Goal: Task Accomplishment & Management: Manage account settings

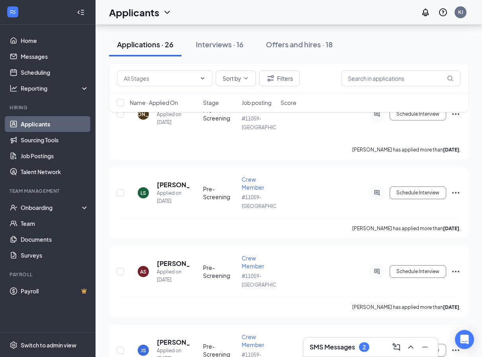
scroll to position [589, 0]
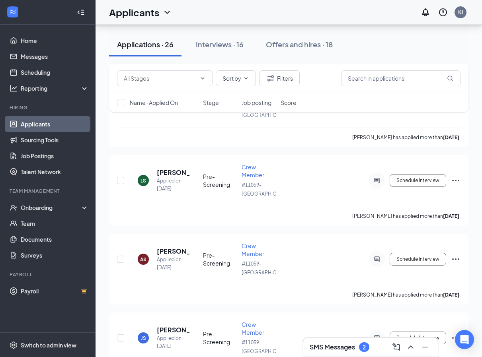
drag, startPoint x: 483, startPoint y: 95, endPoint x: 471, endPoint y: 264, distance: 169.0
click at [471, 262] on div "Applicants can't schedule interviews. Add your availability now Applications · …" at bounding box center [288, 308] width 386 height 1745
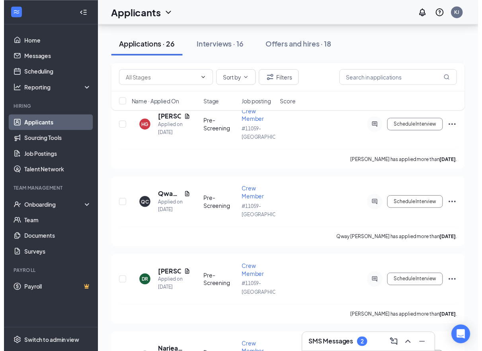
scroll to position [1040, 0]
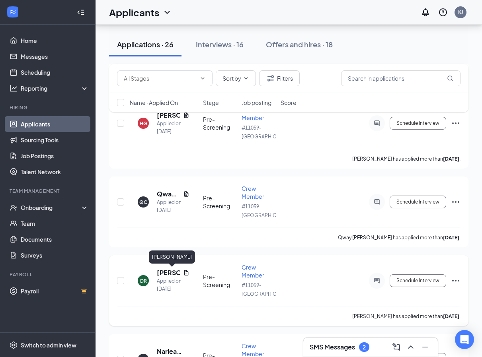
click at [174, 275] on h5 "[PERSON_NAME]" at bounding box center [168, 272] width 23 height 9
click at [167, 274] on h5 "[PERSON_NAME]" at bounding box center [168, 272] width 23 height 9
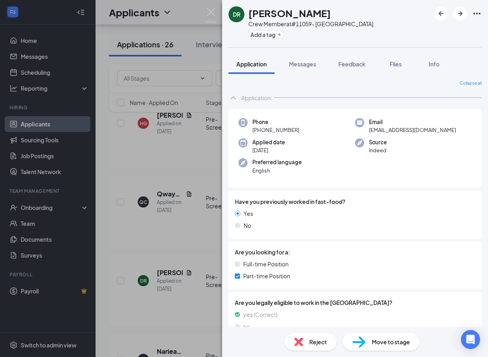
click at [138, 159] on div "DR [PERSON_NAME] Crew Member at #11059- Ridgeland Add a tag Application Message…" at bounding box center [244, 178] width 488 height 357
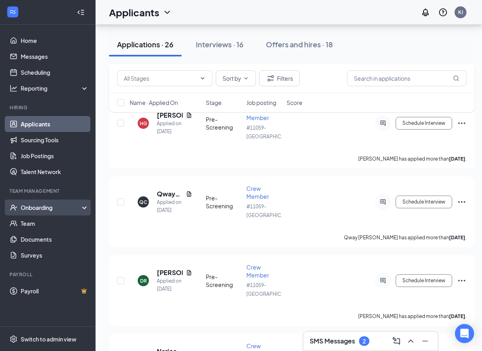
click at [85, 208] on icon at bounding box center [86, 208] width 6 height 0
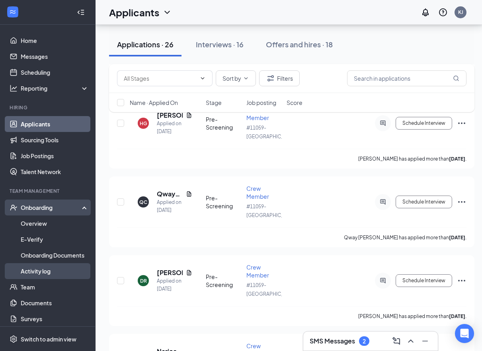
click at [51, 274] on link "Activity log" at bounding box center [55, 271] width 68 height 16
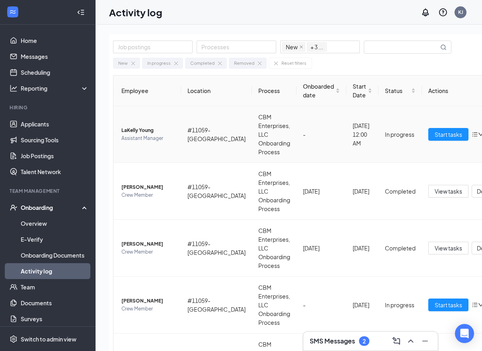
click at [146, 130] on span "LaKelly Young" at bounding box center [147, 130] width 53 height 8
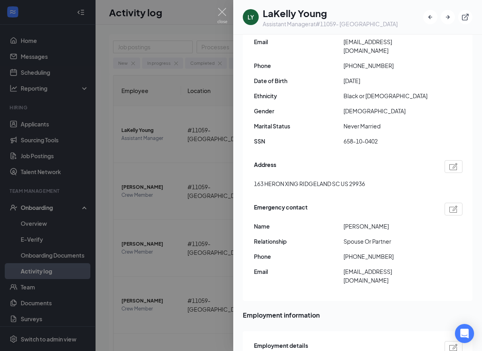
scroll to position [128, 0]
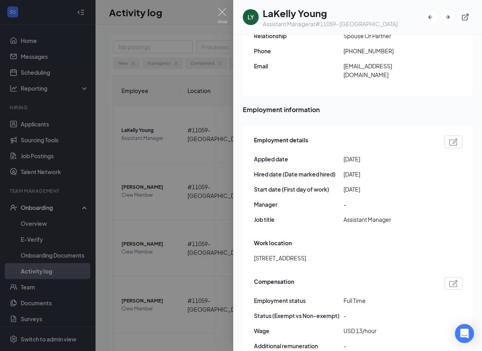
scroll to position [322, 0]
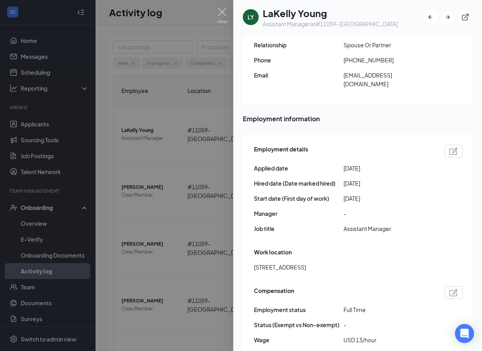
click at [449, 148] on img at bounding box center [453, 151] width 8 height 7
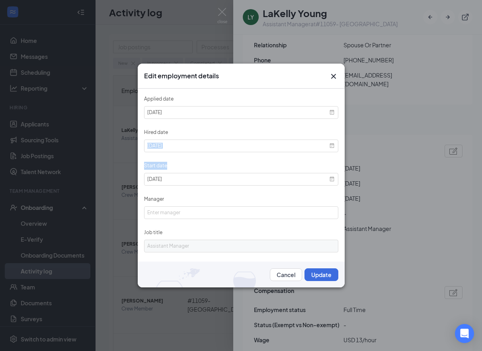
scroll to position [0, 0]
drag, startPoint x: 344, startPoint y: 151, endPoint x: 343, endPoint y: 181, distance: 29.4
click at [343, 181] on div "Applied date [DATE] Hired date [DATE] Start date [DATE] Manager Job title Assis…" at bounding box center [241, 188] width 207 height 199
click at [311, 273] on button "Update" at bounding box center [321, 274] width 34 height 13
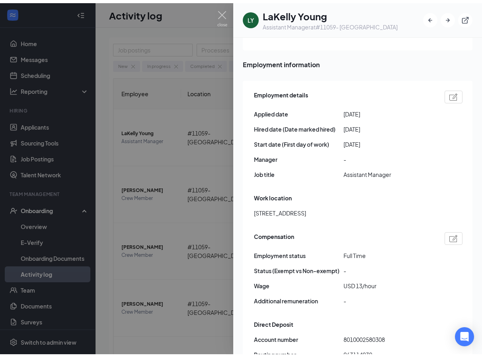
scroll to position [404, 0]
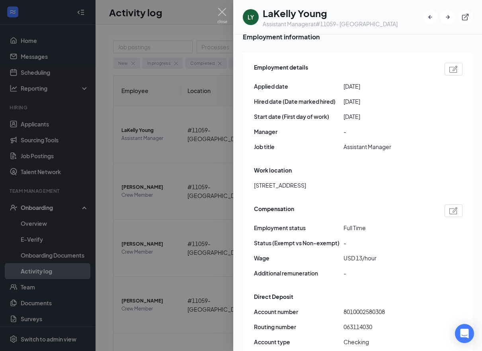
drag, startPoint x: 475, startPoint y: 194, endPoint x: 477, endPoint y: 169, distance: 25.5
click at [477, 169] on div "Info Documents Employee's onboarding link Click to copy Personal information Ba…" at bounding box center [357, 193] width 249 height 317
drag, startPoint x: 477, startPoint y: 169, endPoint x: 449, endPoint y: 54, distance: 118.2
click at [449, 66] on img at bounding box center [453, 69] width 8 height 7
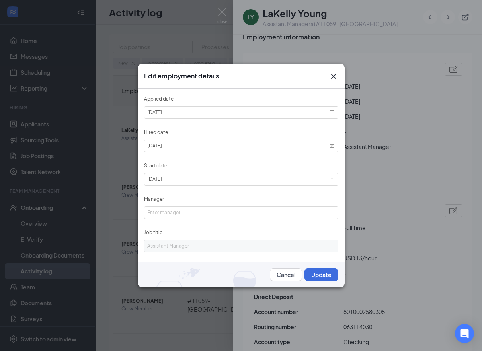
click at [332, 78] on icon "Cross" at bounding box center [333, 77] width 10 height 10
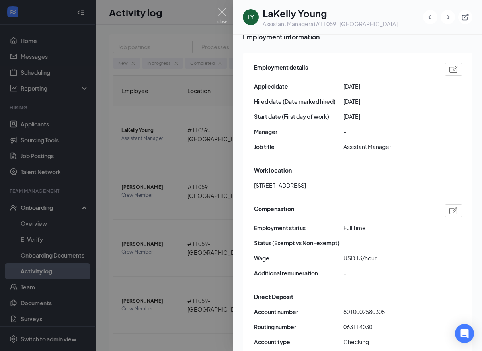
click at [105, 212] on div at bounding box center [241, 175] width 482 height 351
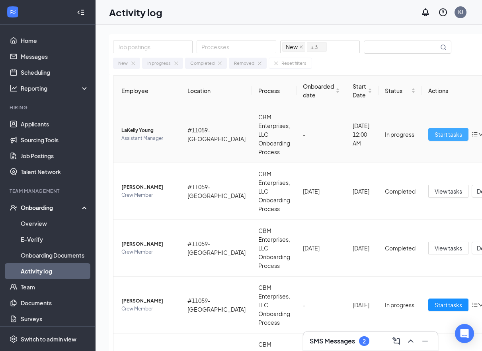
click at [434, 132] on span "Start tasks" at bounding box center [447, 134] width 27 height 9
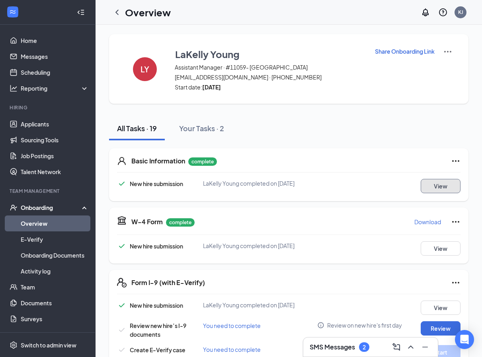
click at [438, 183] on button "View" at bounding box center [440, 186] width 40 height 14
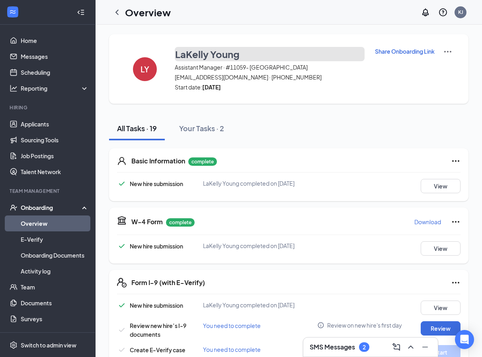
click at [206, 55] on h3 "LaKelly Young" at bounding box center [207, 54] width 64 height 14
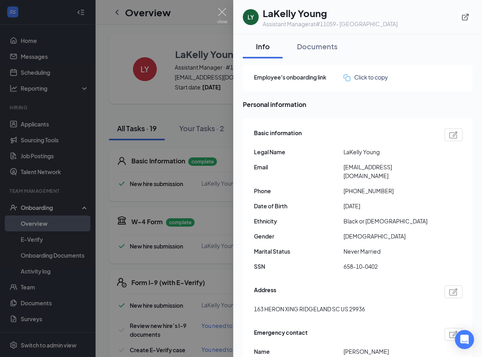
click at [449, 134] on img at bounding box center [453, 134] width 8 height 7
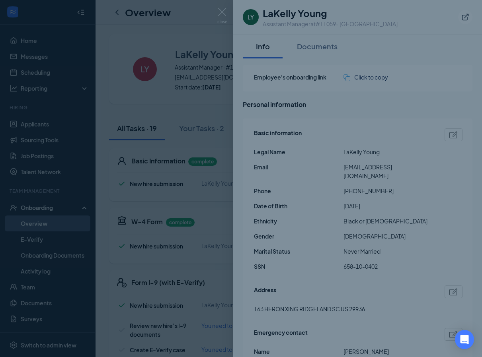
type input "[PHONE_NUMBER]"
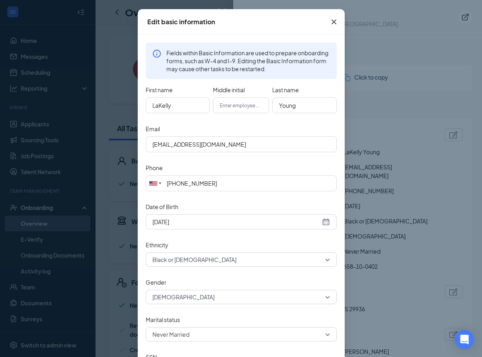
scroll to position [27, 0]
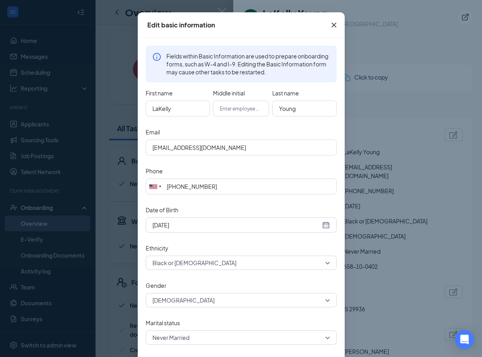
click at [323, 24] on span "Close" at bounding box center [333, 24] width 21 height 21
click at [321, 24] on div "Assistant Manager at #11059- [GEOGRAPHIC_DATA]" at bounding box center [329, 24] width 135 height 8
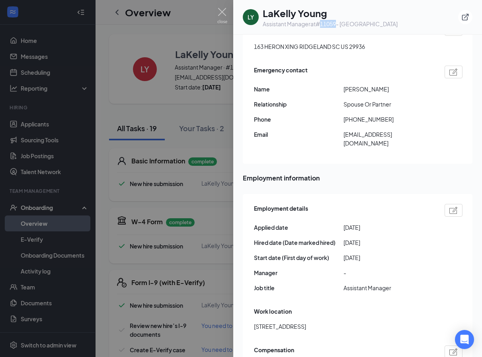
scroll to position [267, 0]
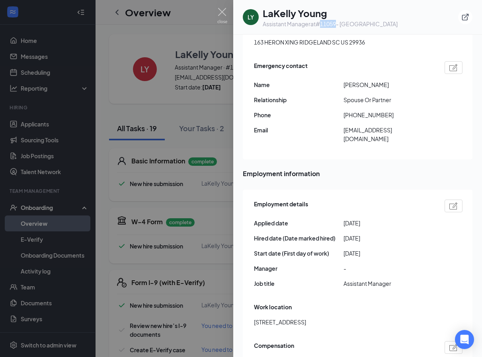
click at [450, 202] on img at bounding box center [453, 205] width 8 height 7
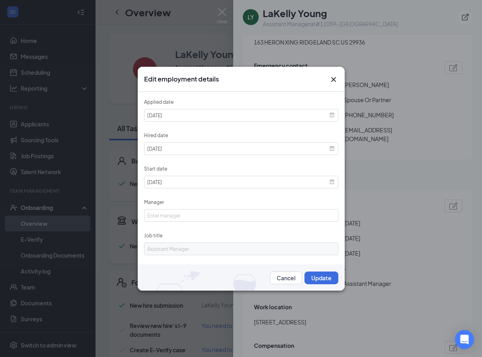
click at [335, 80] on icon "Cross" at bounding box center [333, 80] width 10 height 10
